Goal: Navigation & Orientation: Find specific page/section

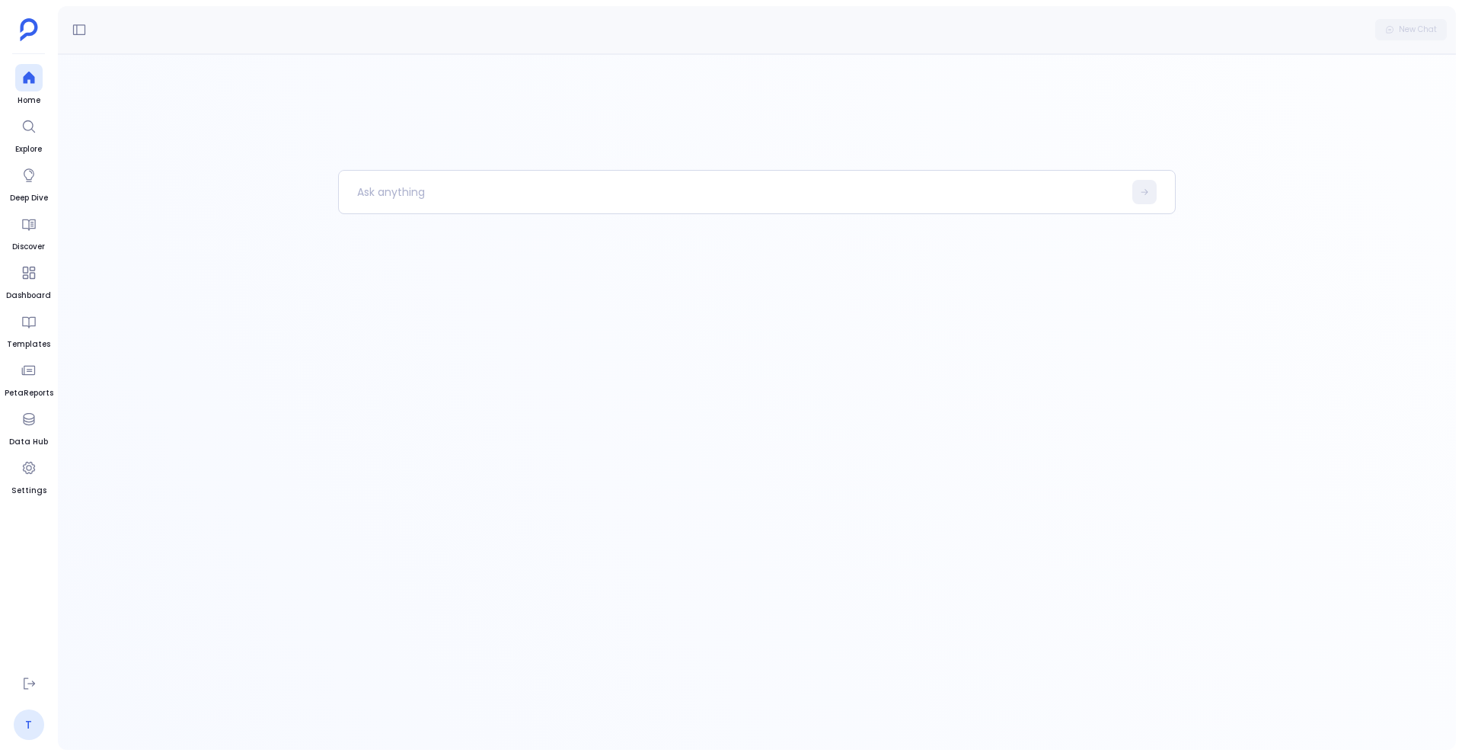
click at [35, 719] on link "T" at bounding box center [29, 724] width 30 height 30
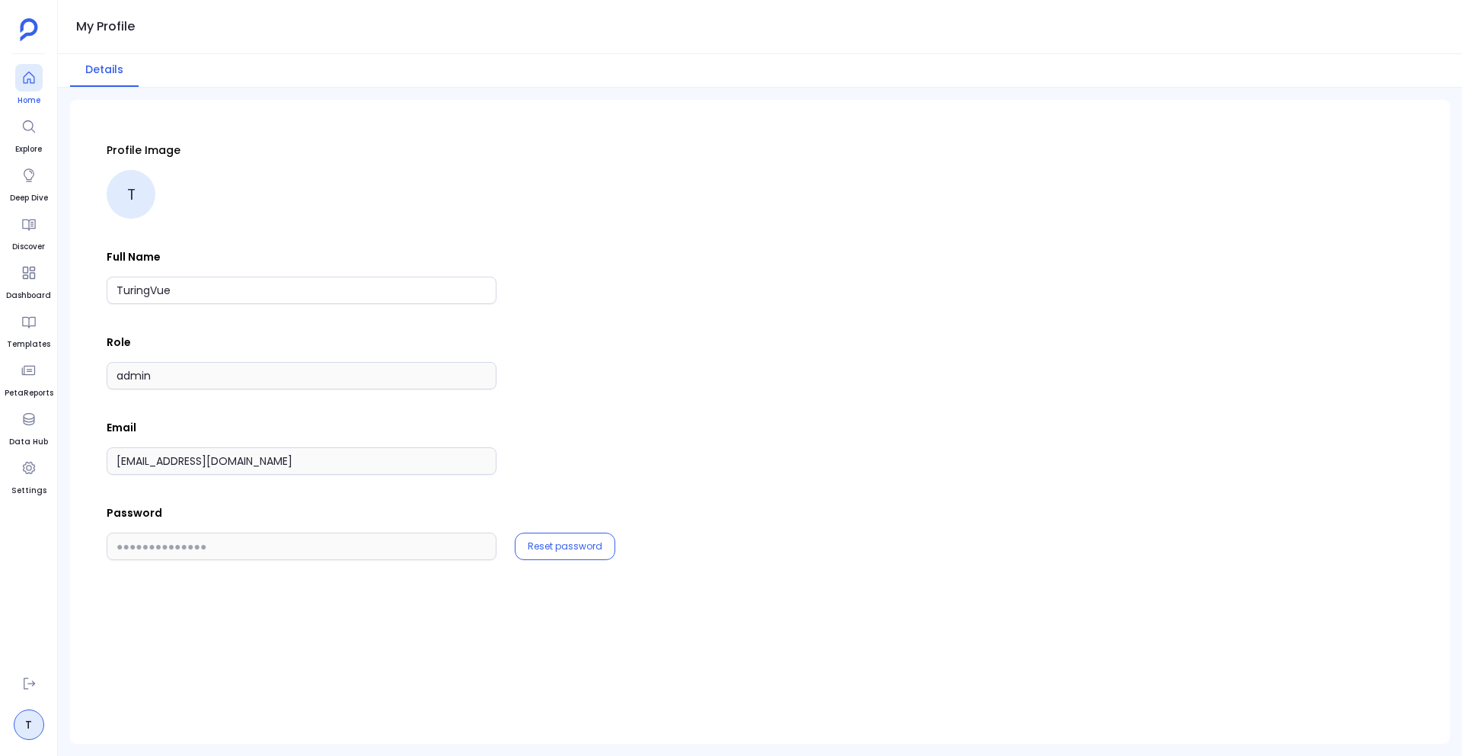
click at [37, 78] on div at bounding box center [28, 77] width 27 height 27
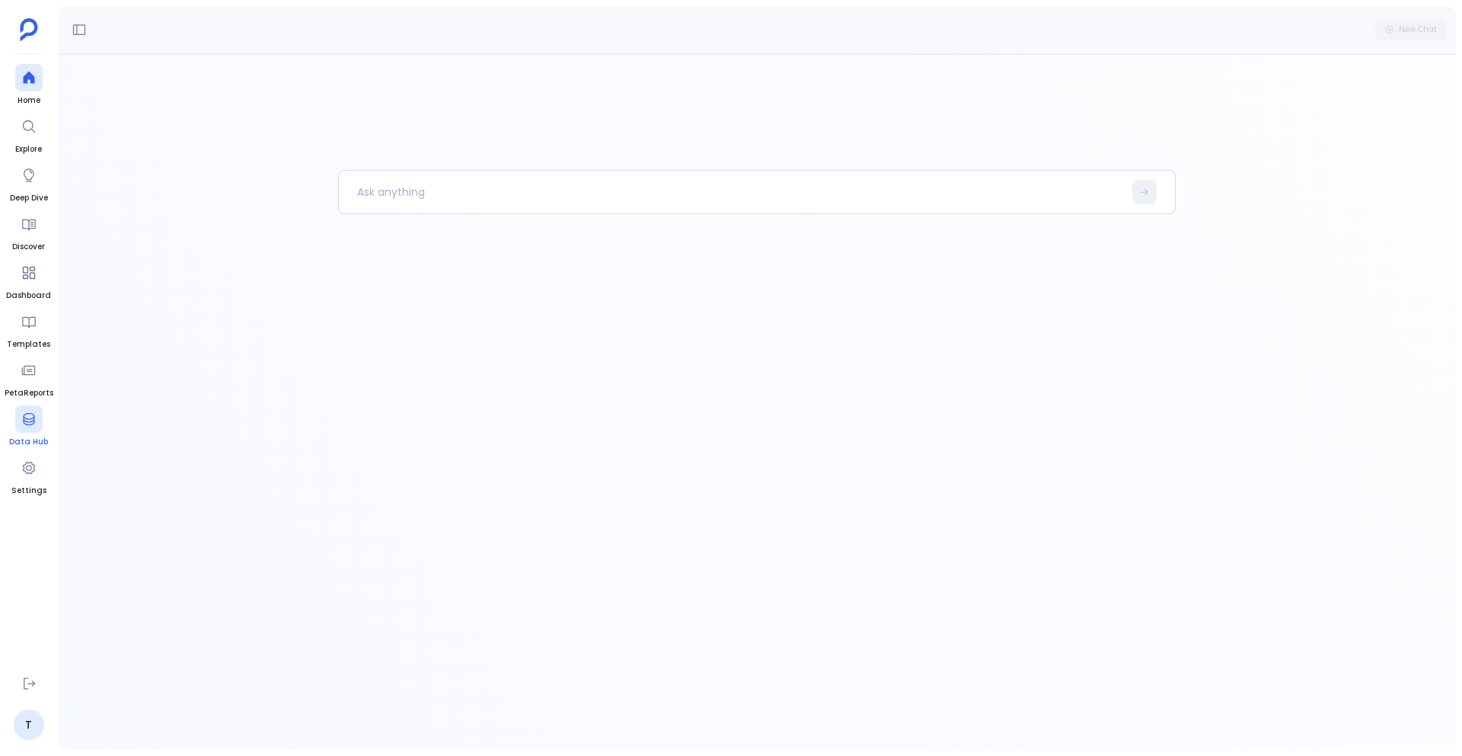
click at [30, 423] on icon at bounding box center [28, 419] width 11 height 12
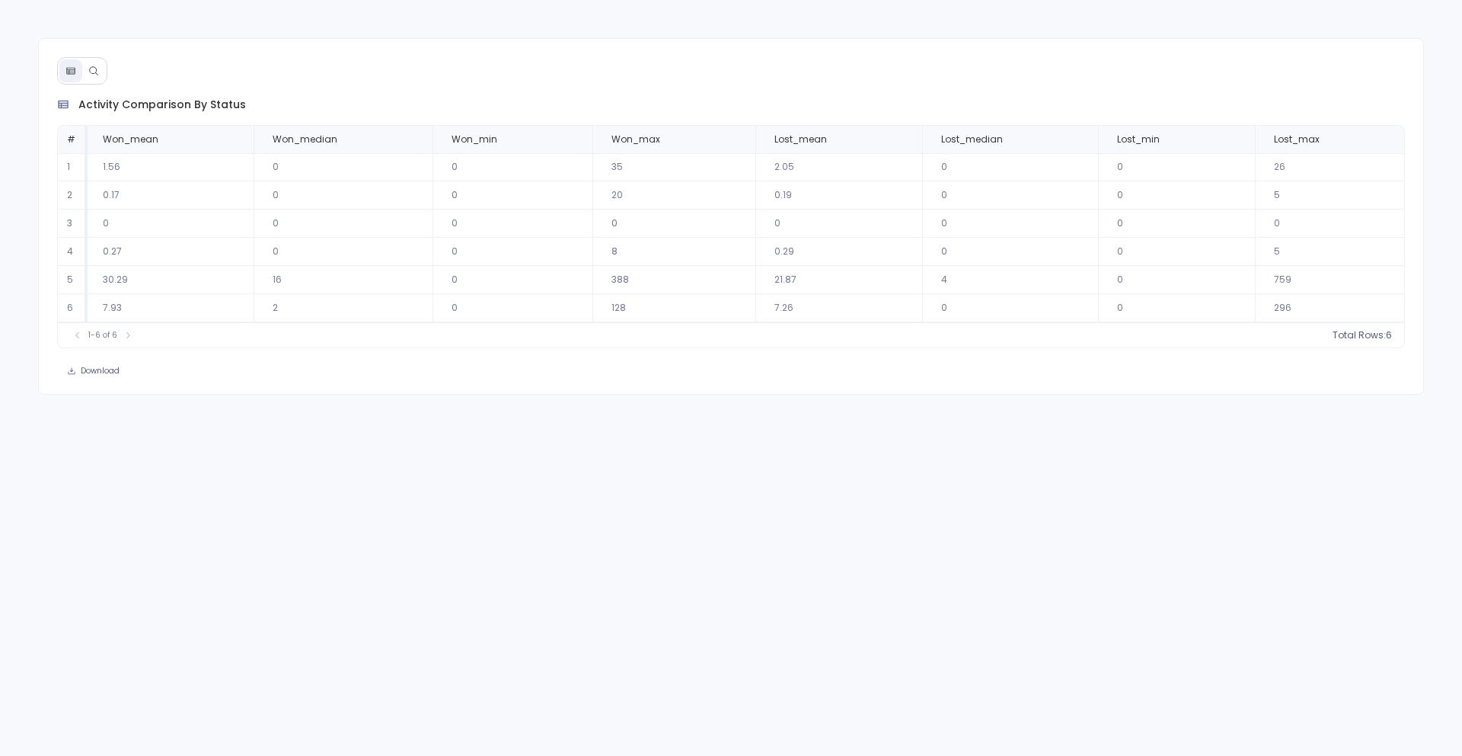
scroll to position [0, 3]
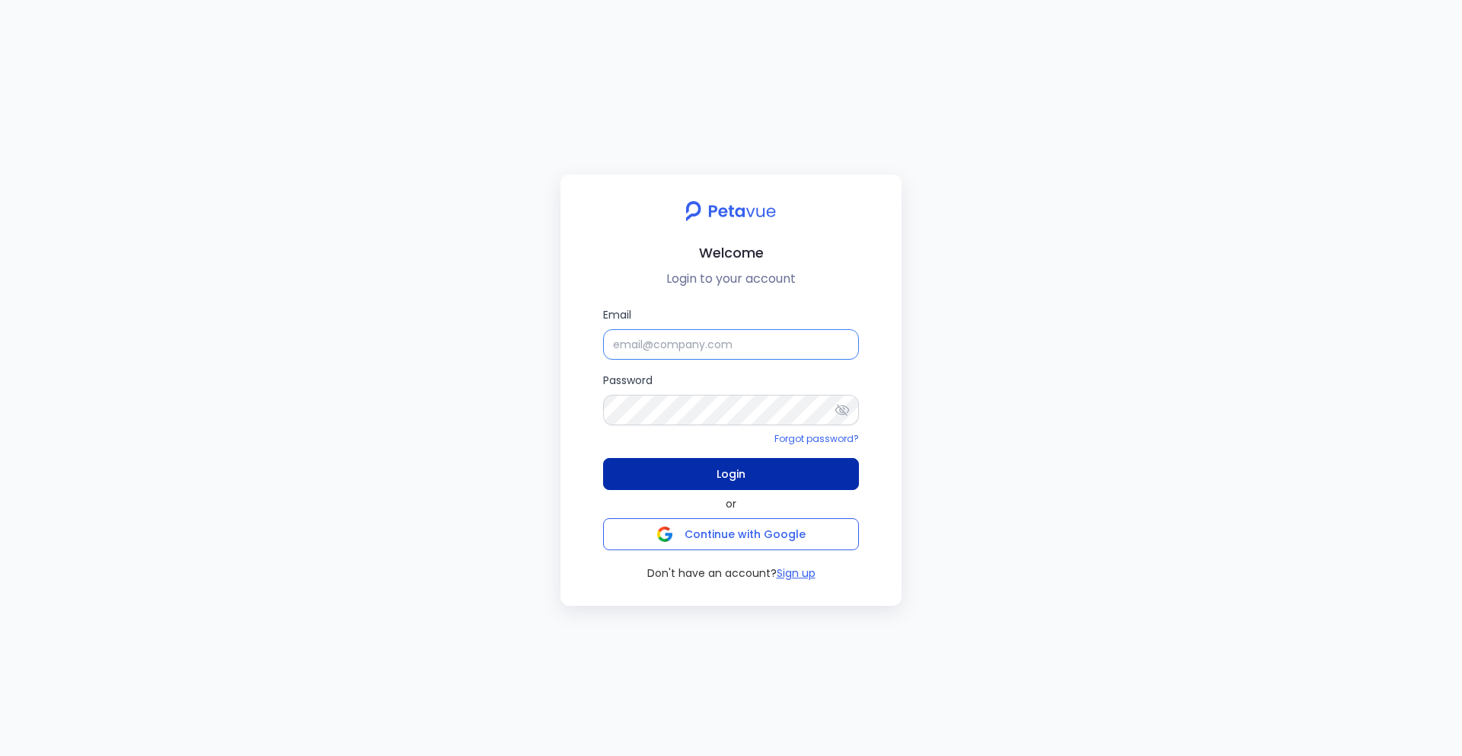
type input "[EMAIL_ADDRESS][DOMAIN_NAME]"
click at [754, 468] on button "Login" at bounding box center [731, 474] width 256 height 32
